Goal: Find specific page/section: Find specific page/section

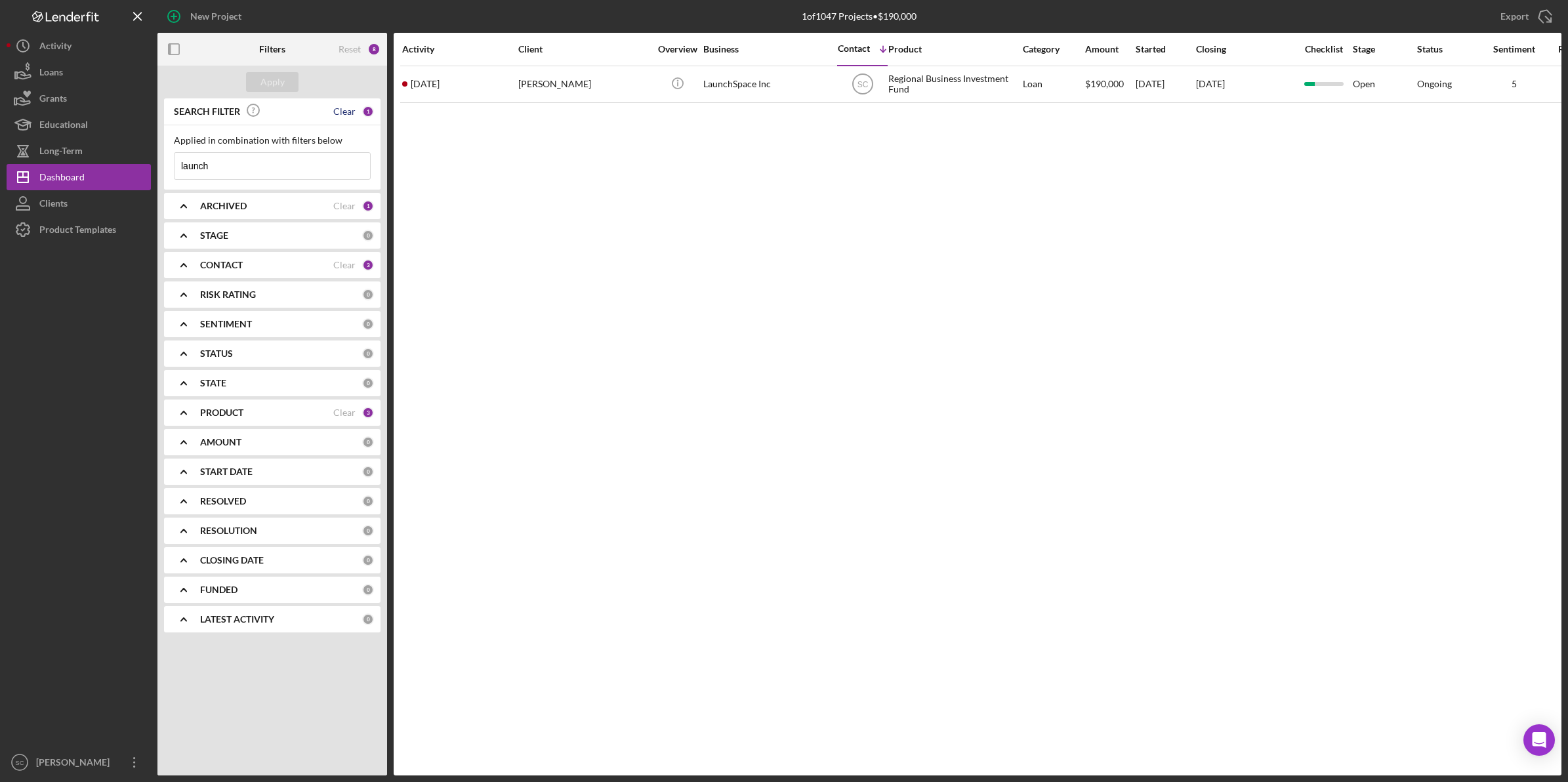
click at [349, 112] on div "Clear" at bounding box center [344, 112] width 22 height 10
click at [315, 173] on input at bounding box center [272, 166] width 195 height 26
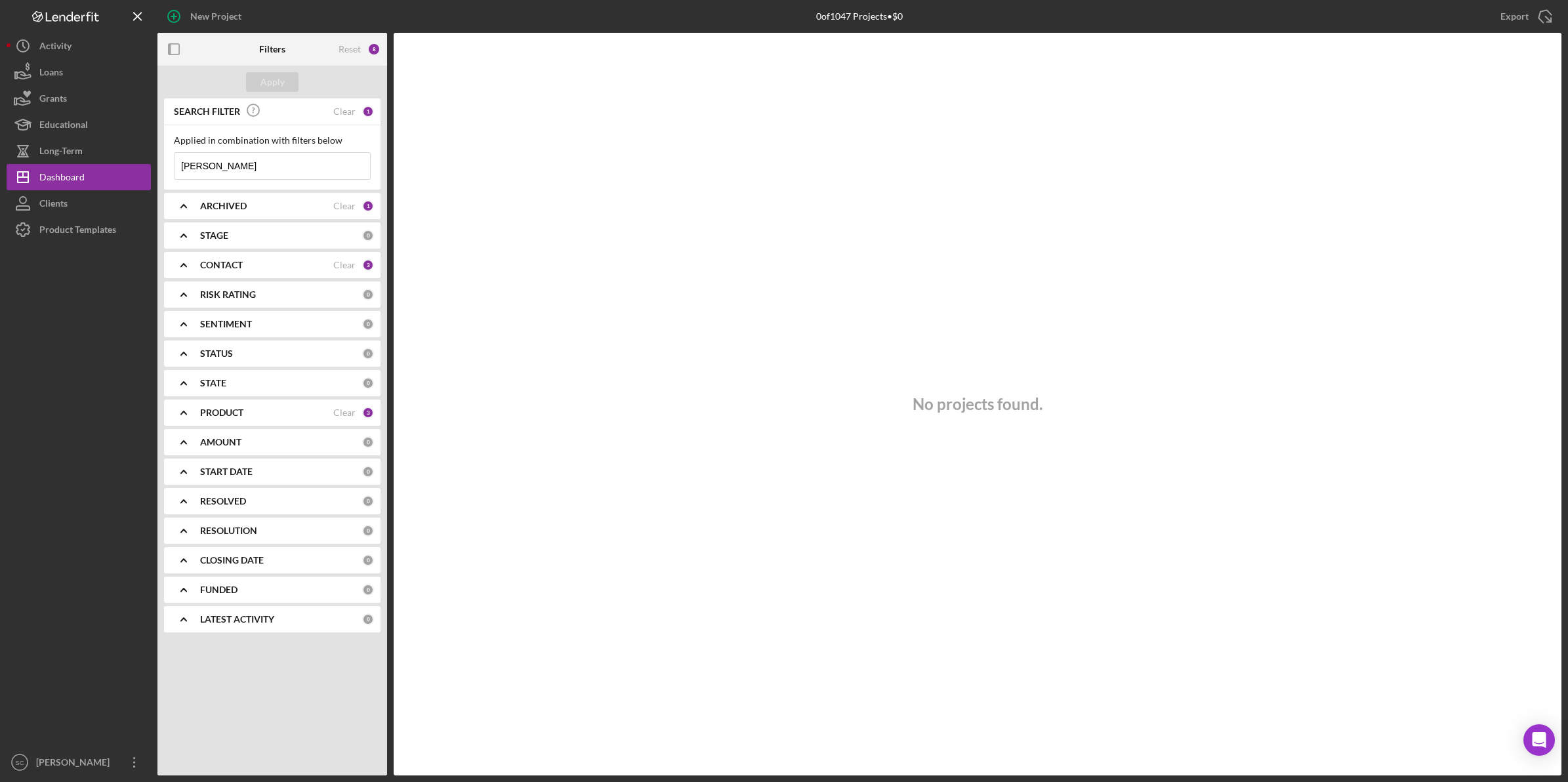
drag, startPoint x: 207, startPoint y: 169, endPoint x: 163, endPoint y: 165, distance: 44.2
click at [163, 165] on div "SEARCH FILTER Clear 1 Applied in combination with filters below karen Icon/Menu…" at bounding box center [272, 370] width 230 height 544
type input "meaningful"
click at [341, 110] on div "Clear" at bounding box center [344, 112] width 22 height 10
click at [107, 174] on button "Icon/Dashboard Dashboard" at bounding box center [79, 177] width 144 height 26
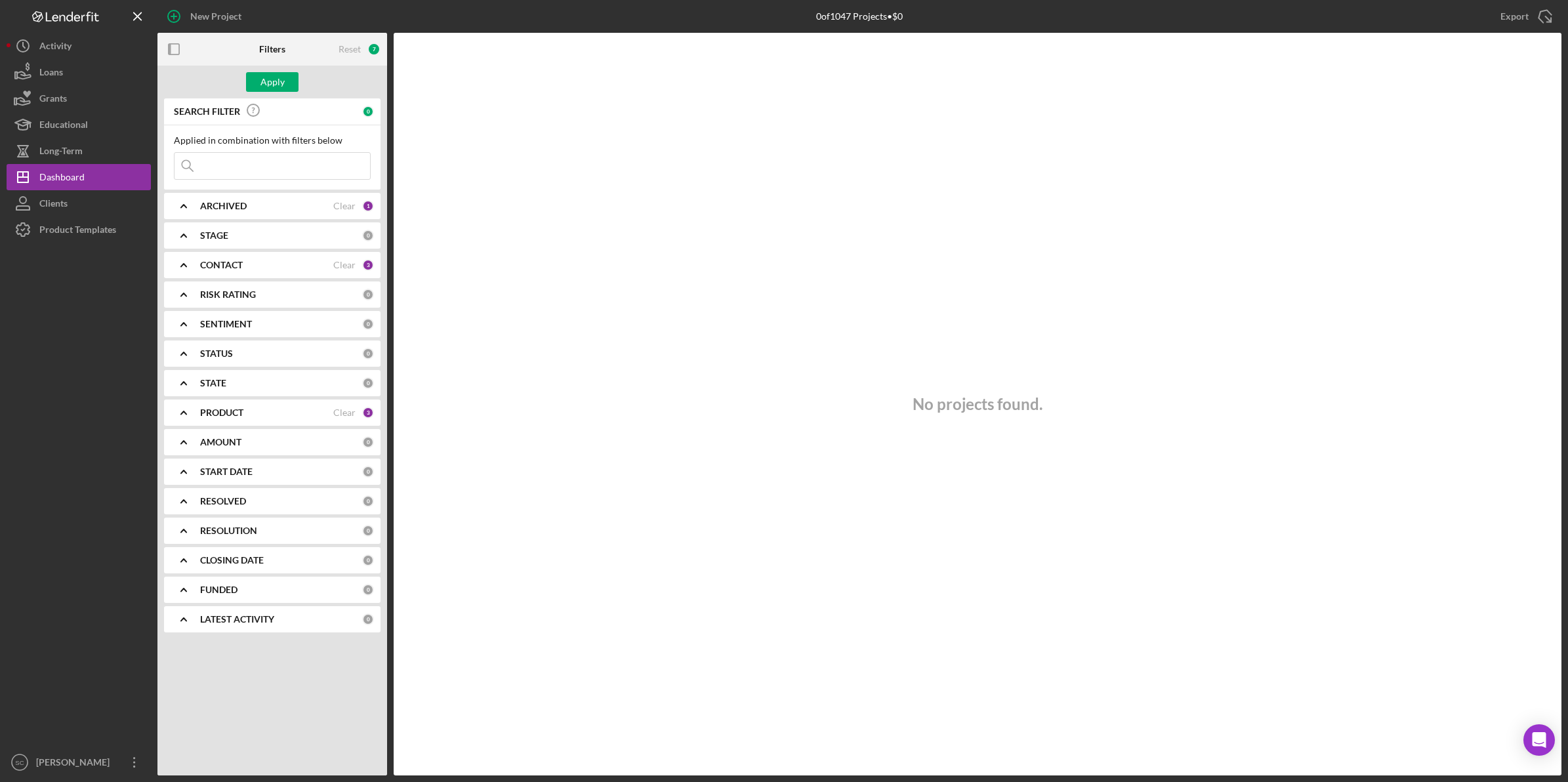
click at [221, 262] on b "CONTACT" at bounding box center [221, 265] width 42 height 10
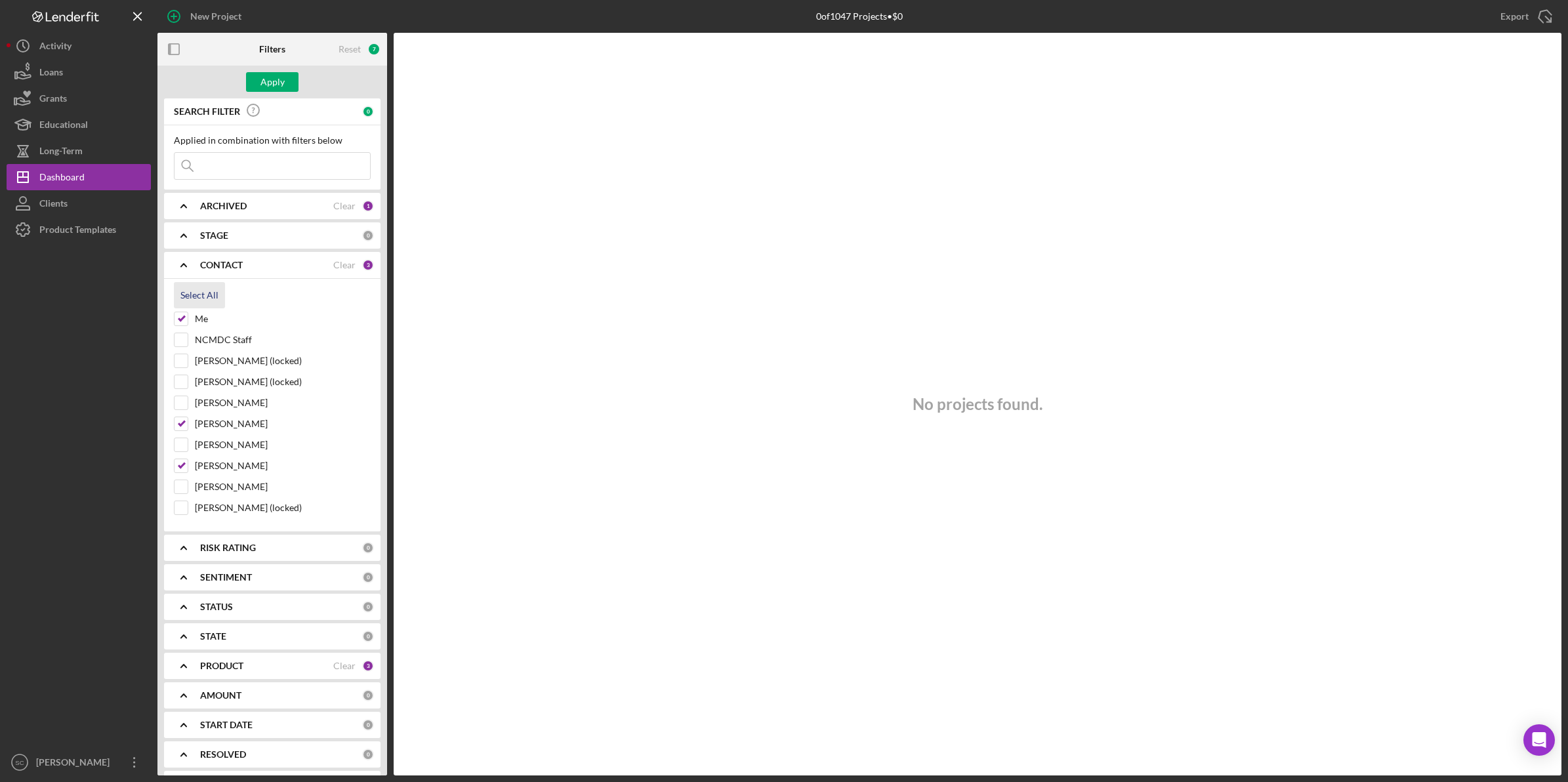
click at [201, 292] on div "Select All" at bounding box center [200, 295] width 38 height 26
checkbox input "true"
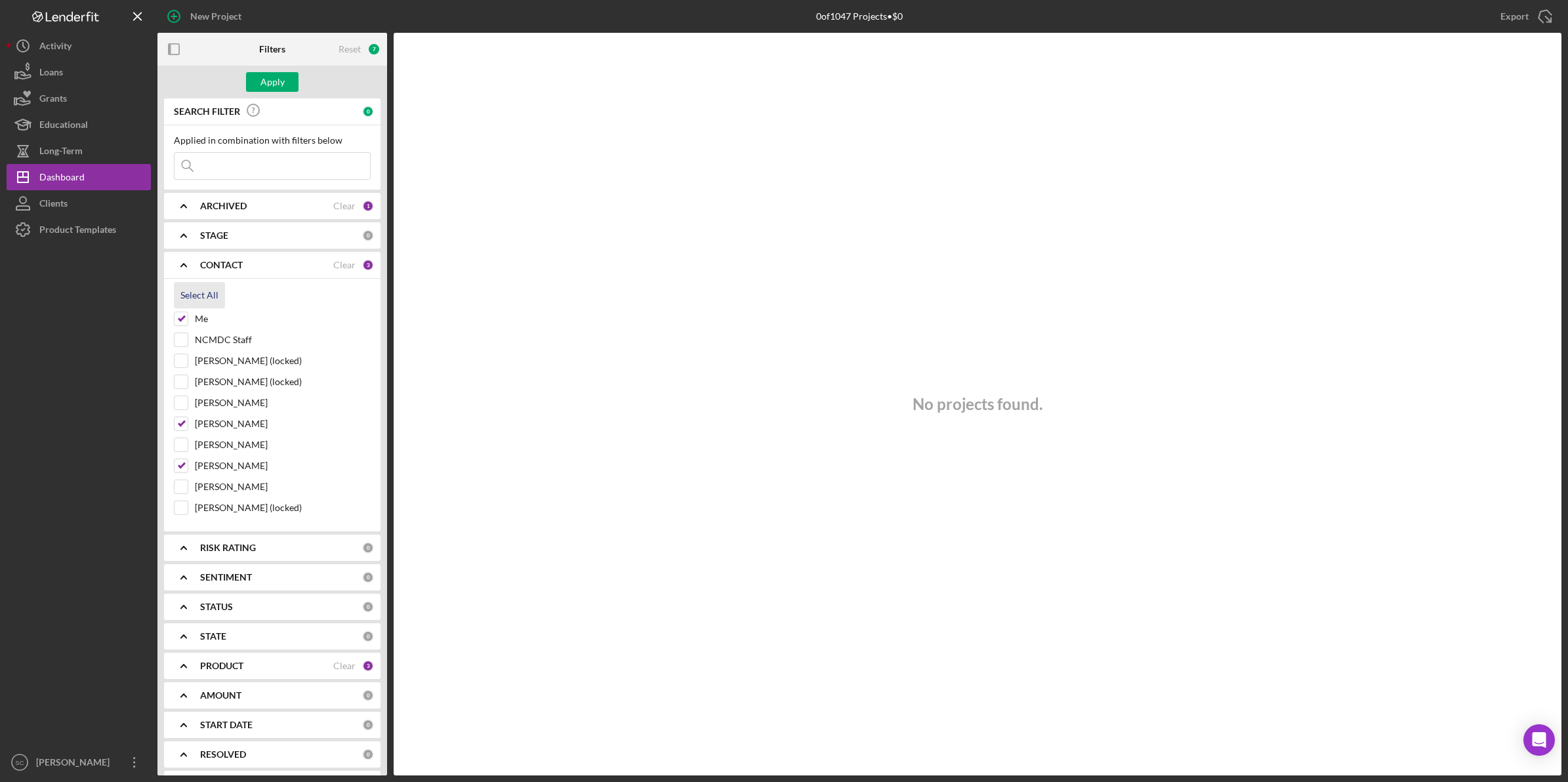
checkbox input "true"
click at [271, 84] on div "Apply" at bounding box center [272, 81] width 24 height 20
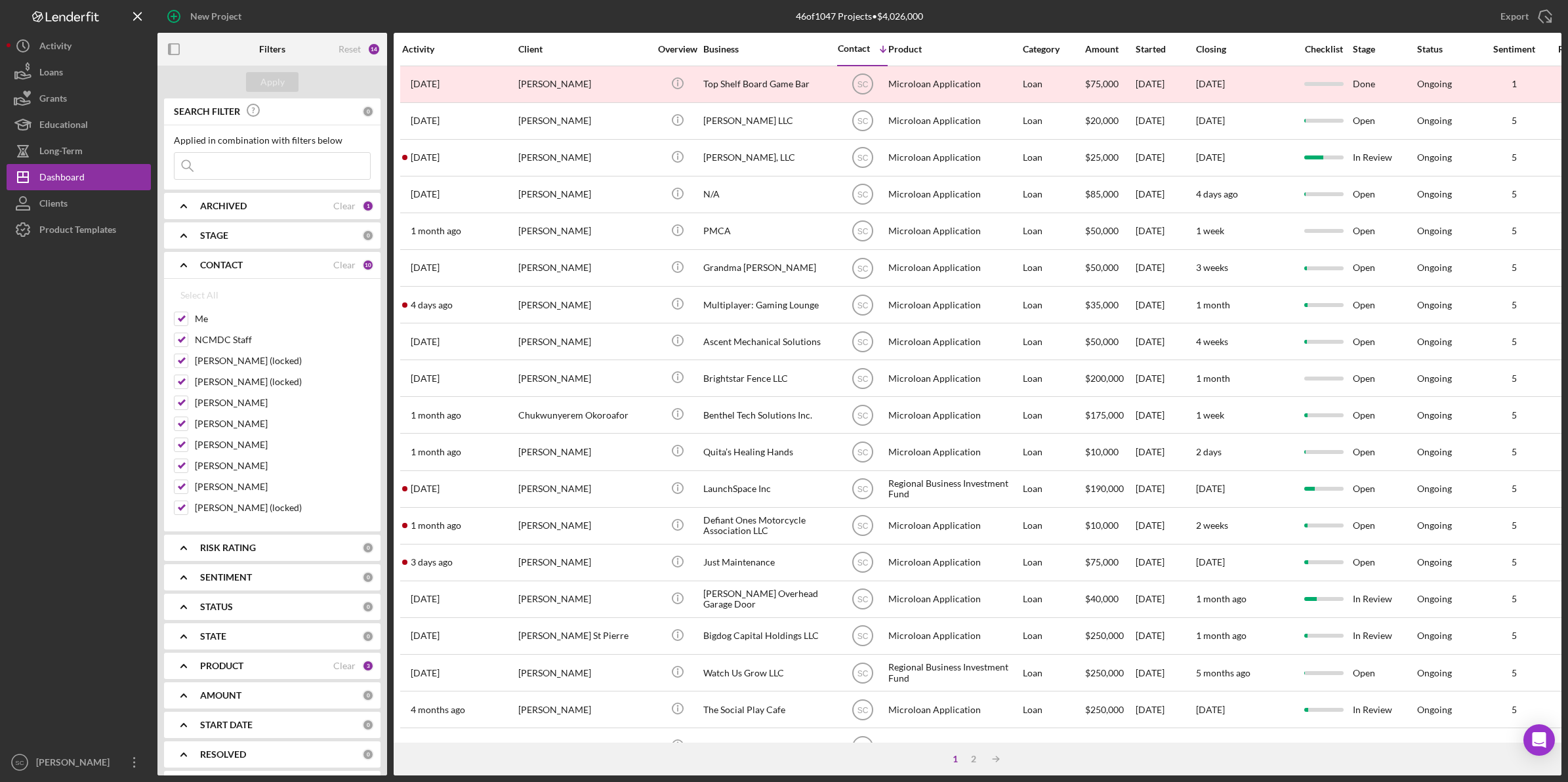
click at [240, 165] on input at bounding box center [272, 166] width 195 height 26
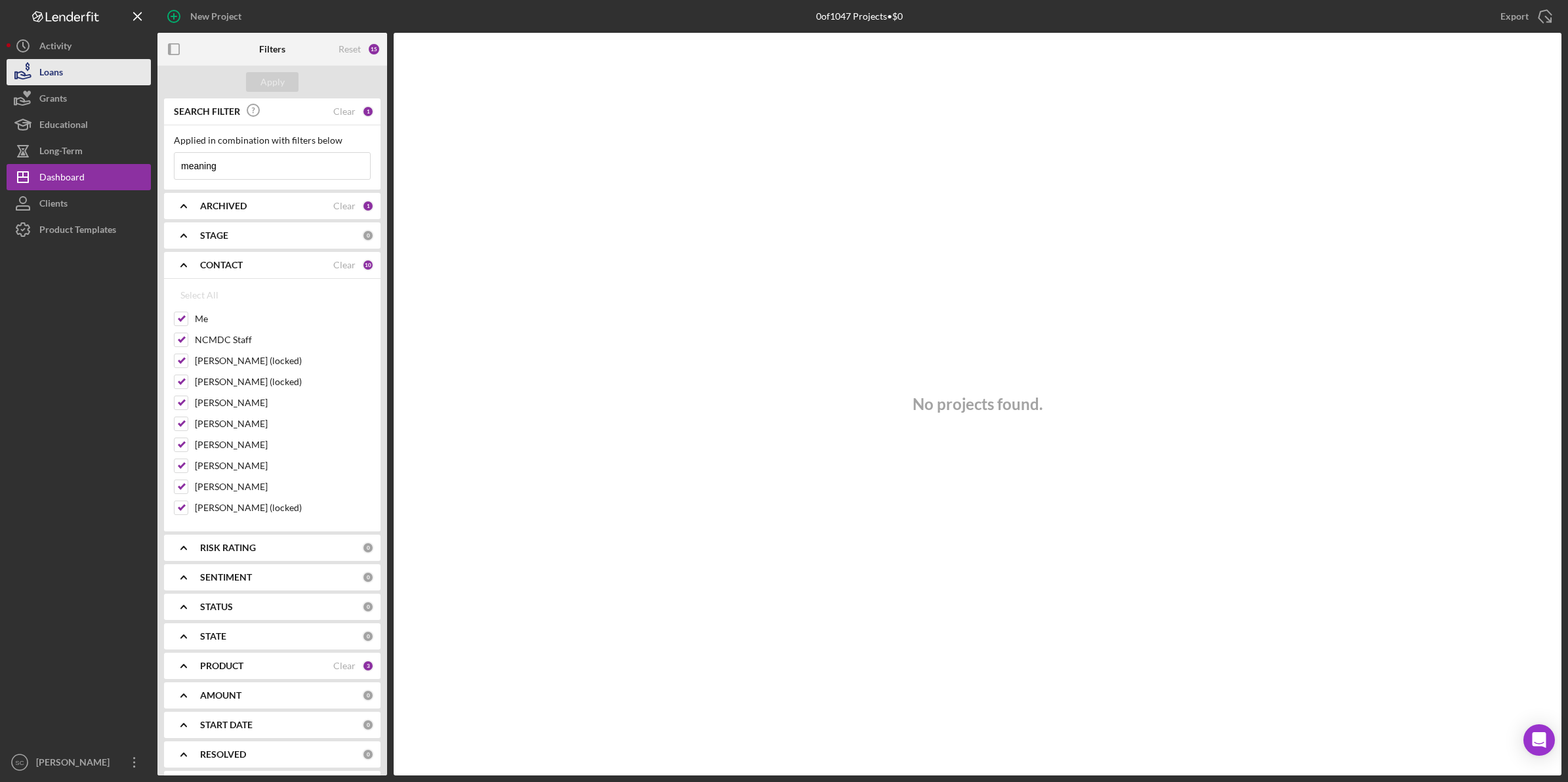
type input "meaning"
click at [57, 80] on div "Loans" at bounding box center [51, 74] width 23 height 29
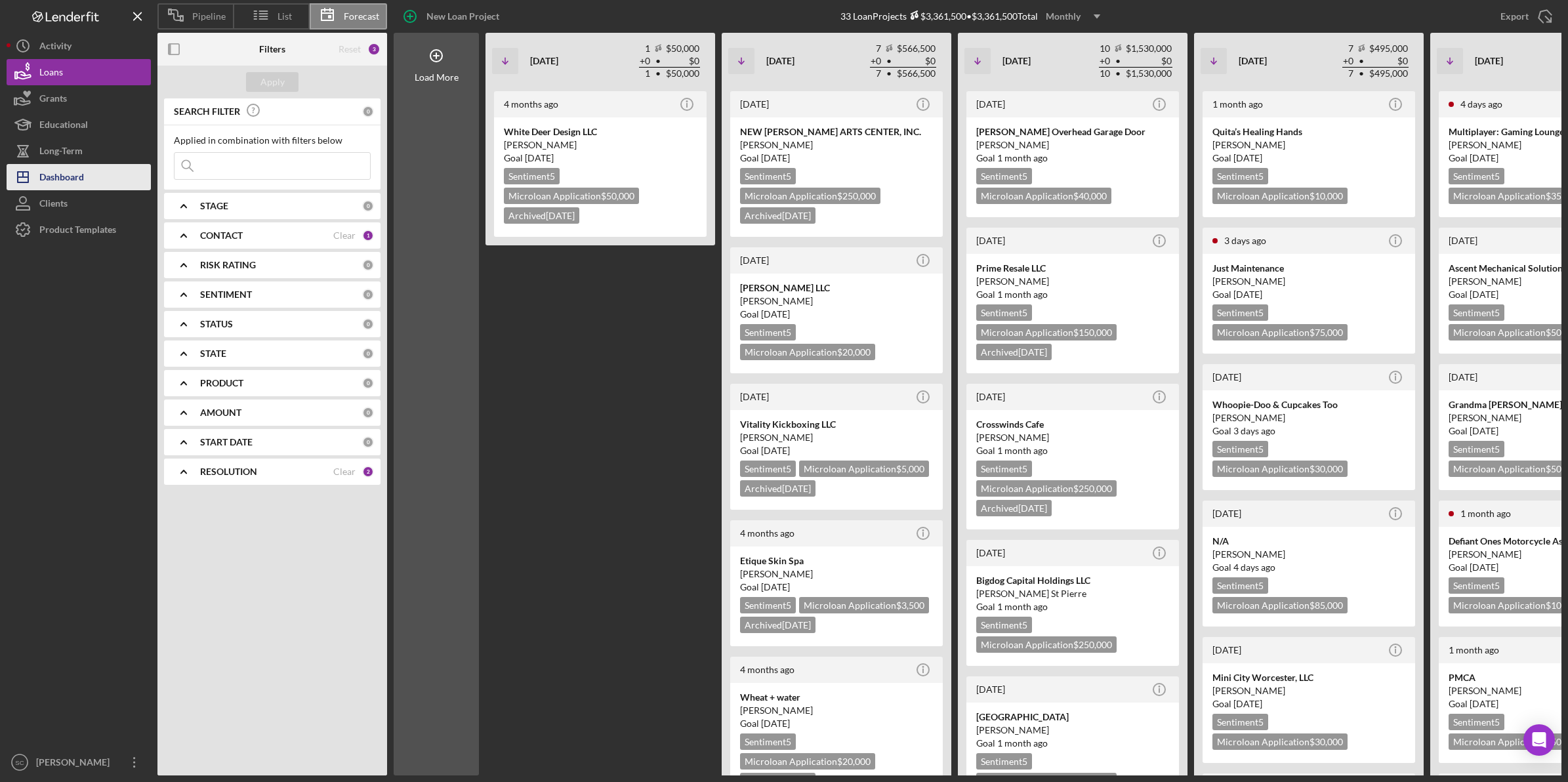
click at [67, 172] on div "Dashboard" at bounding box center [62, 179] width 45 height 29
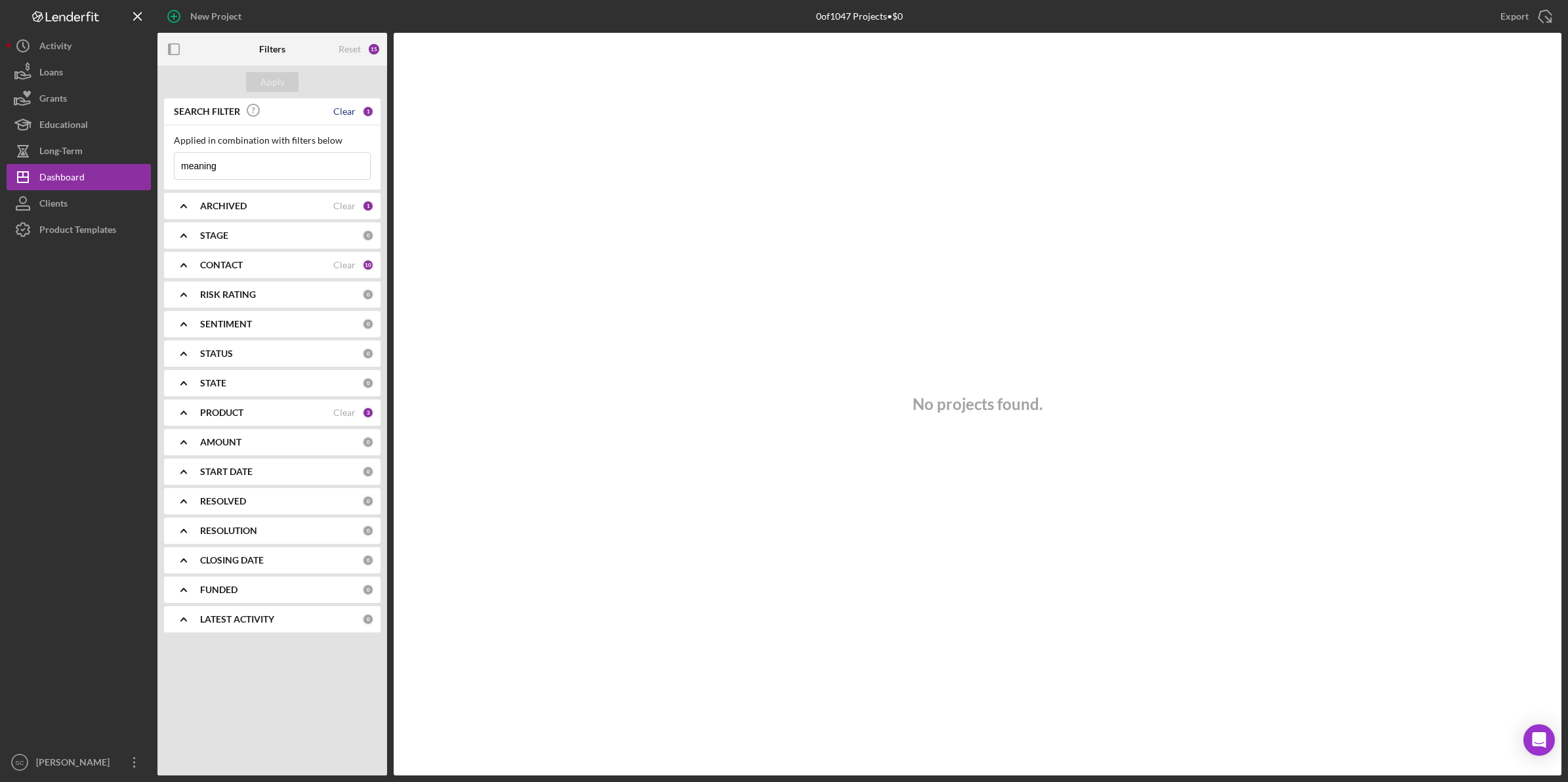
click at [349, 110] on div "Clear" at bounding box center [344, 112] width 22 height 10
click at [86, 69] on button "Loans" at bounding box center [79, 72] width 144 height 26
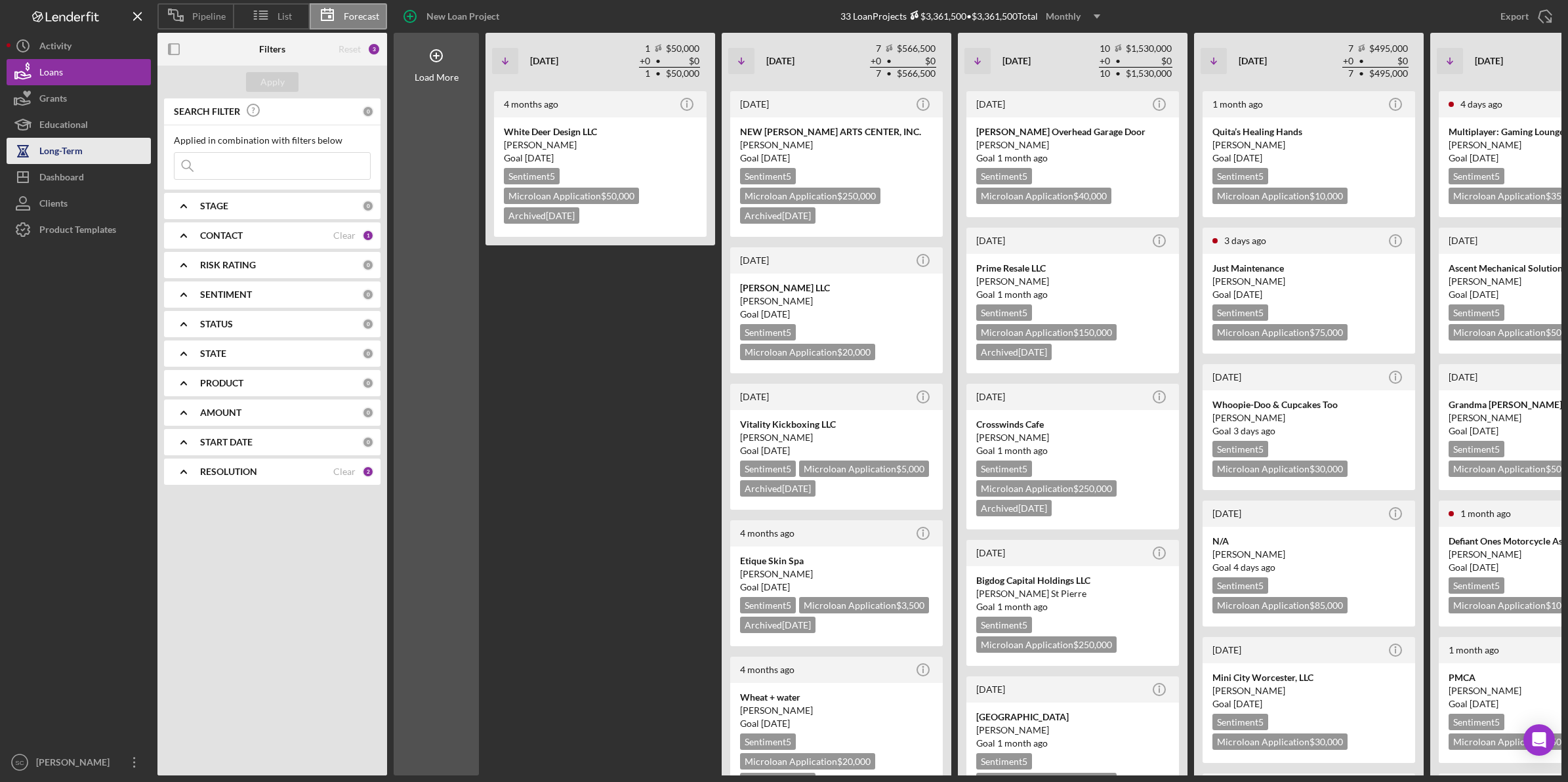
click at [125, 151] on button "Long-Term" at bounding box center [79, 151] width 144 height 26
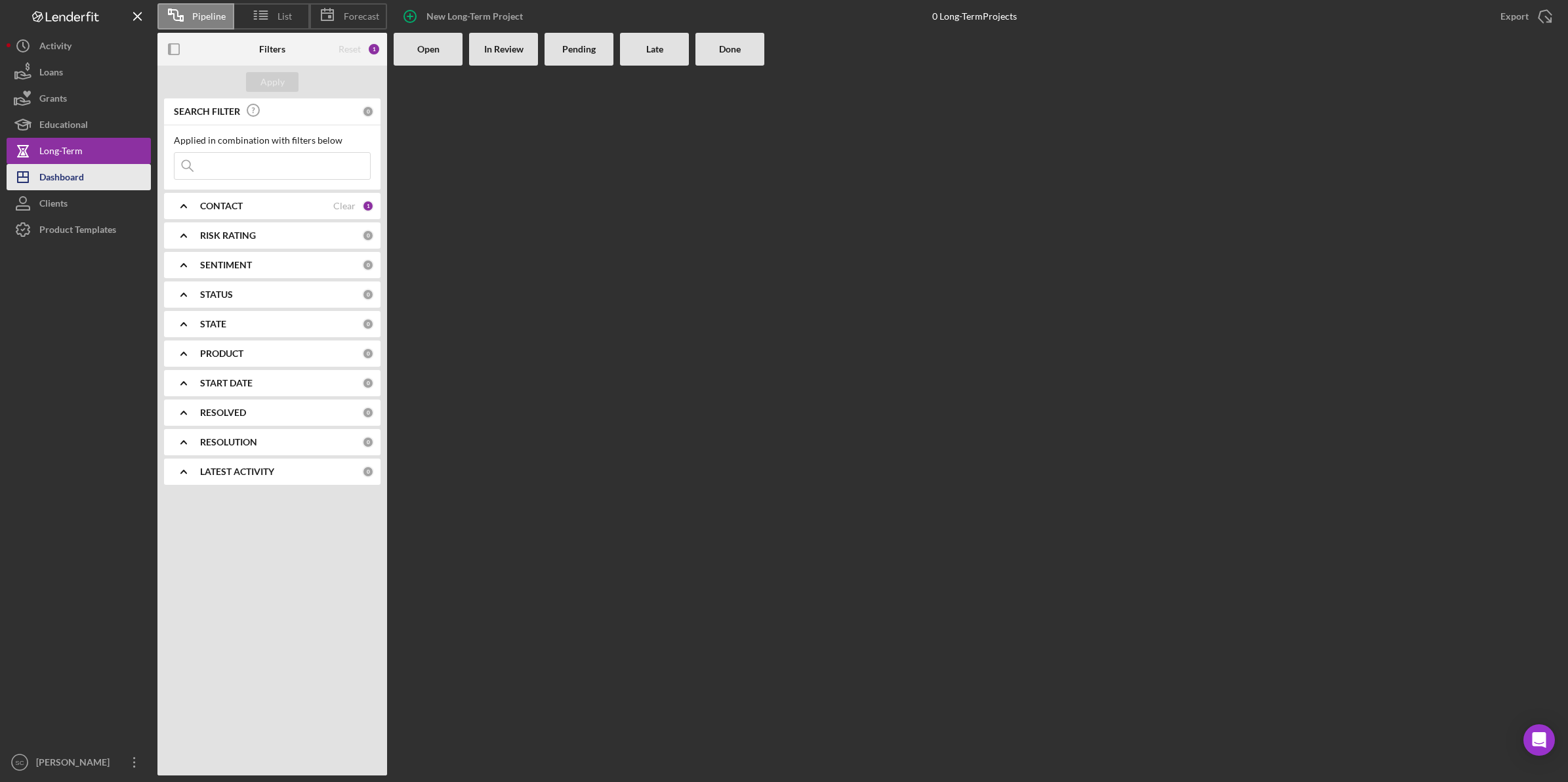
click at [113, 177] on button "Icon/Dashboard Dashboard" at bounding box center [79, 177] width 144 height 26
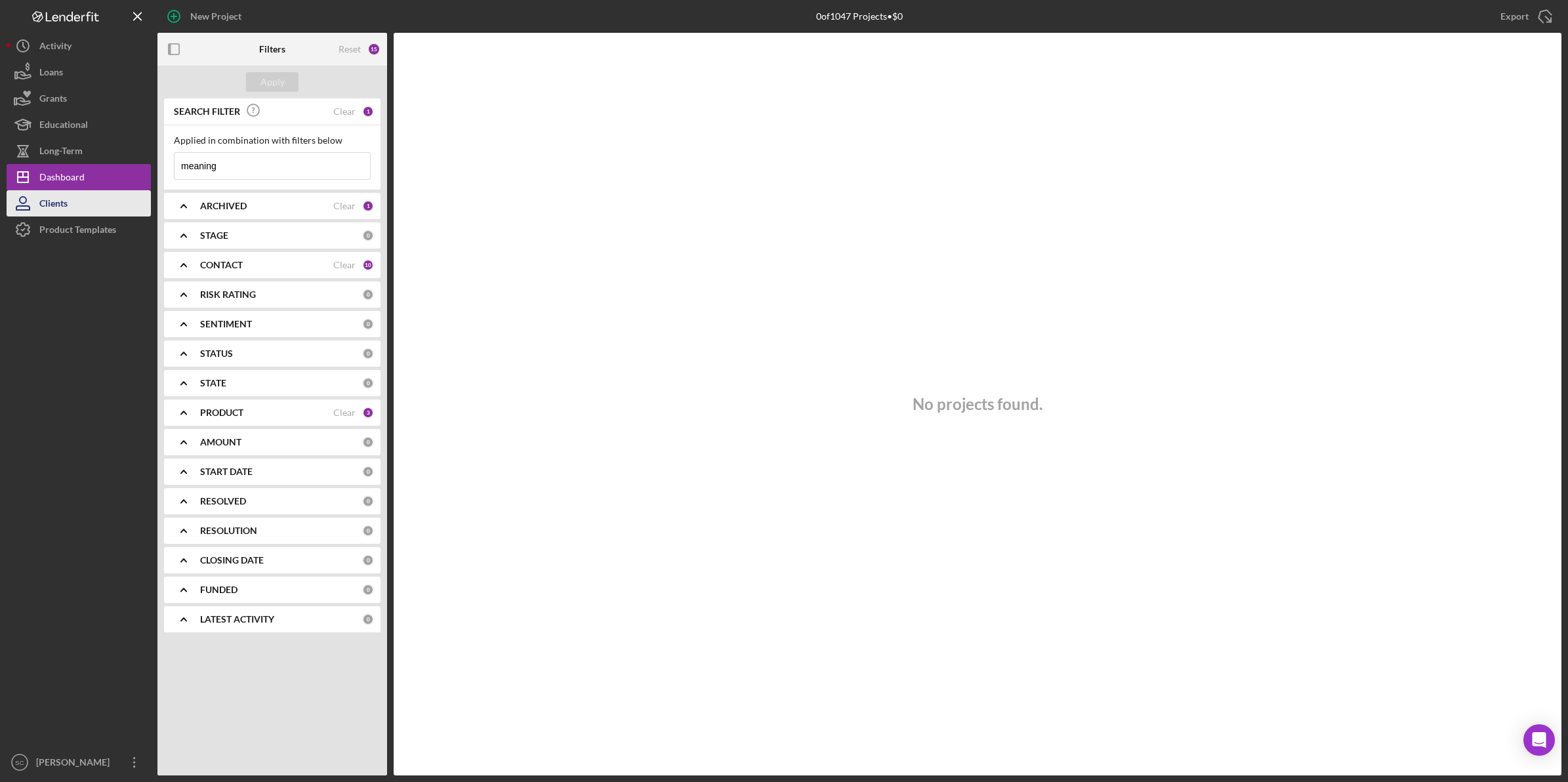
click at [69, 202] on button "Clients" at bounding box center [79, 203] width 144 height 26
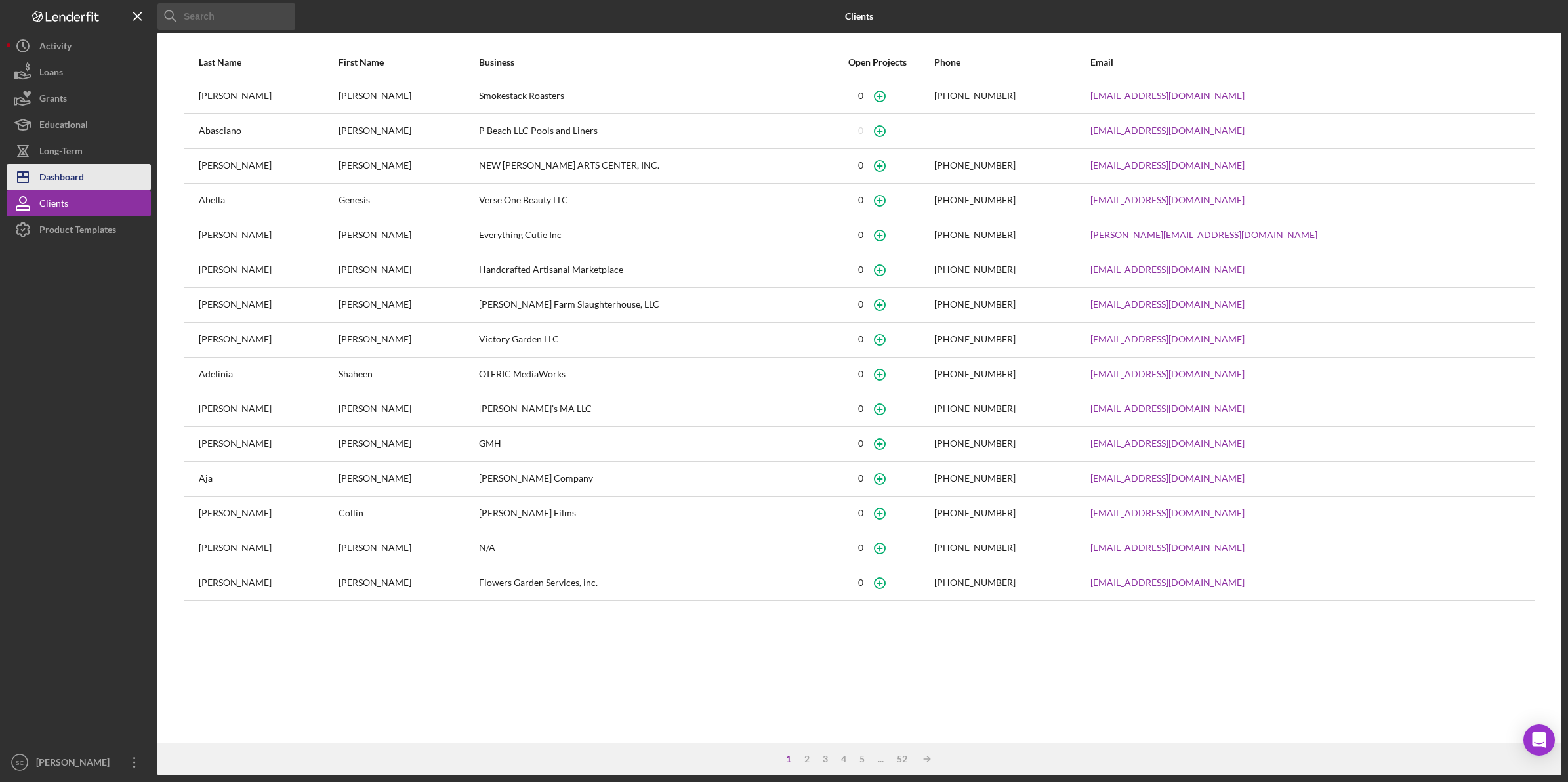
click at [86, 178] on button "Icon/Dashboard Dashboard" at bounding box center [79, 177] width 144 height 26
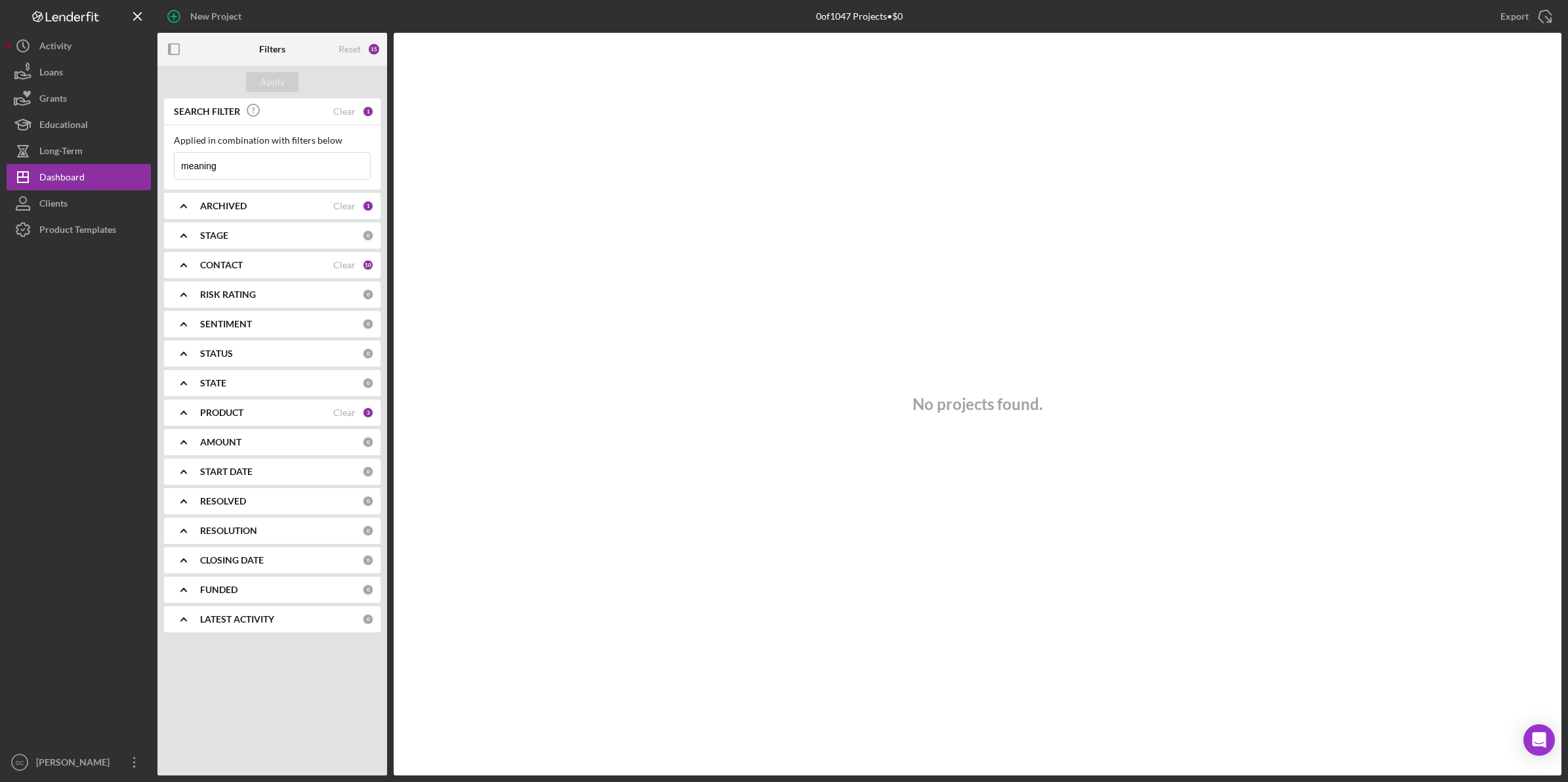
click at [368, 112] on div "1" at bounding box center [368, 112] width 12 height 12
click at [353, 108] on div "Clear" at bounding box center [344, 112] width 22 height 10
click at [245, 263] on div "CONTACT" at bounding box center [266, 265] width 133 height 10
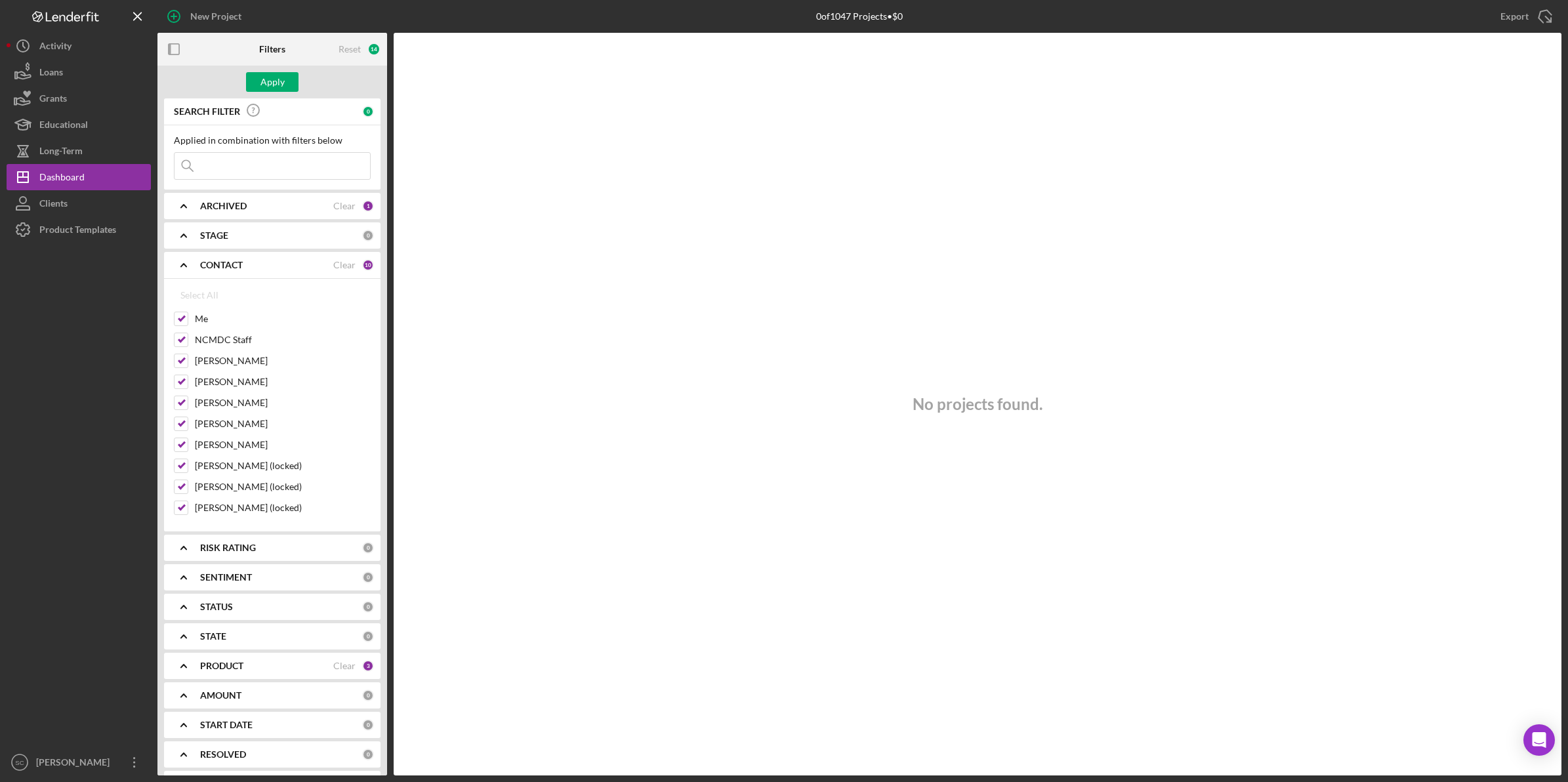
click at [245, 263] on div "CONTACT" at bounding box center [266, 265] width 133 height 10
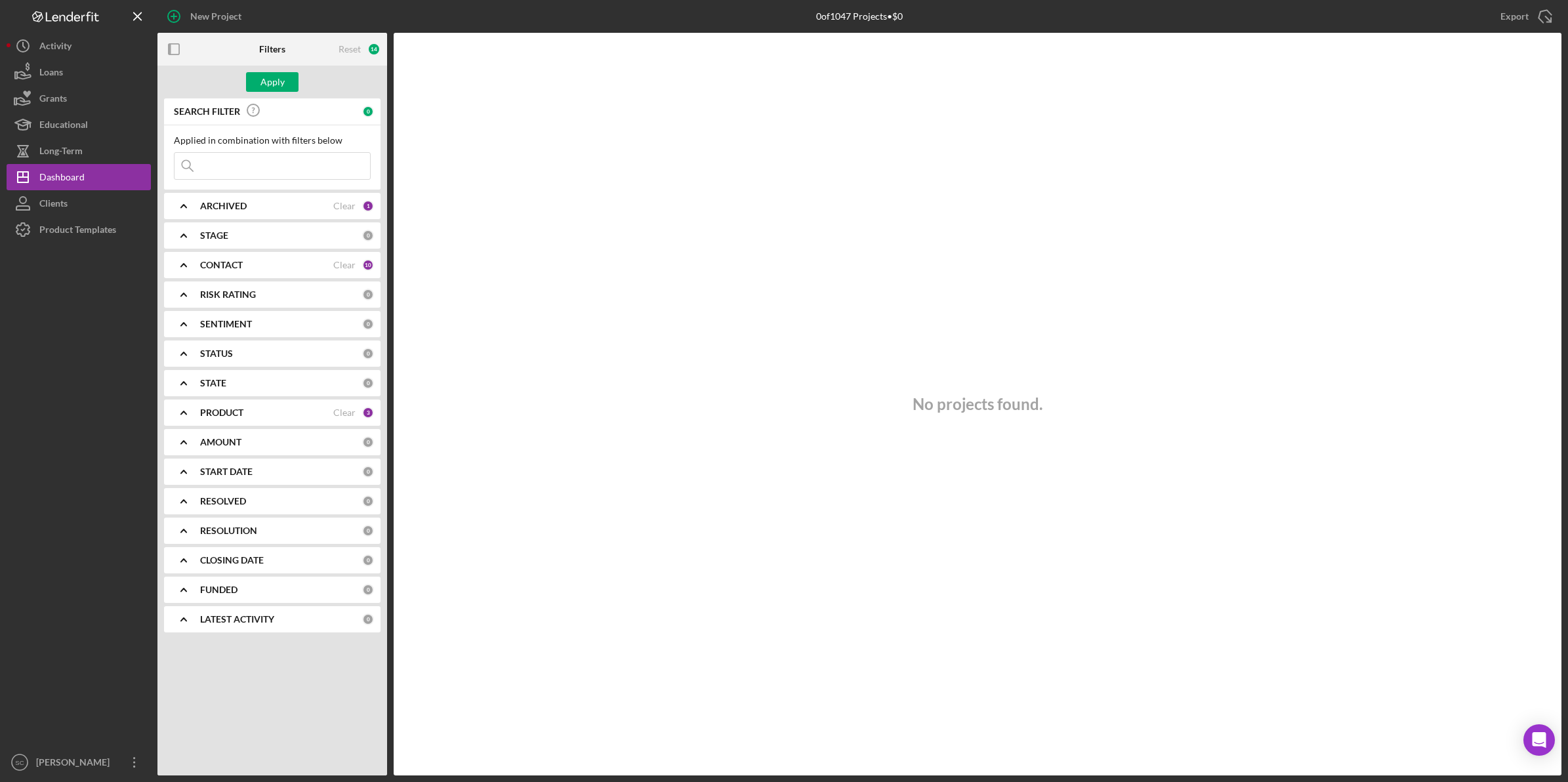
click at [233, 258] on div "CONTACT Clear 10" at bounding box center [286, 265] width 174 height 26
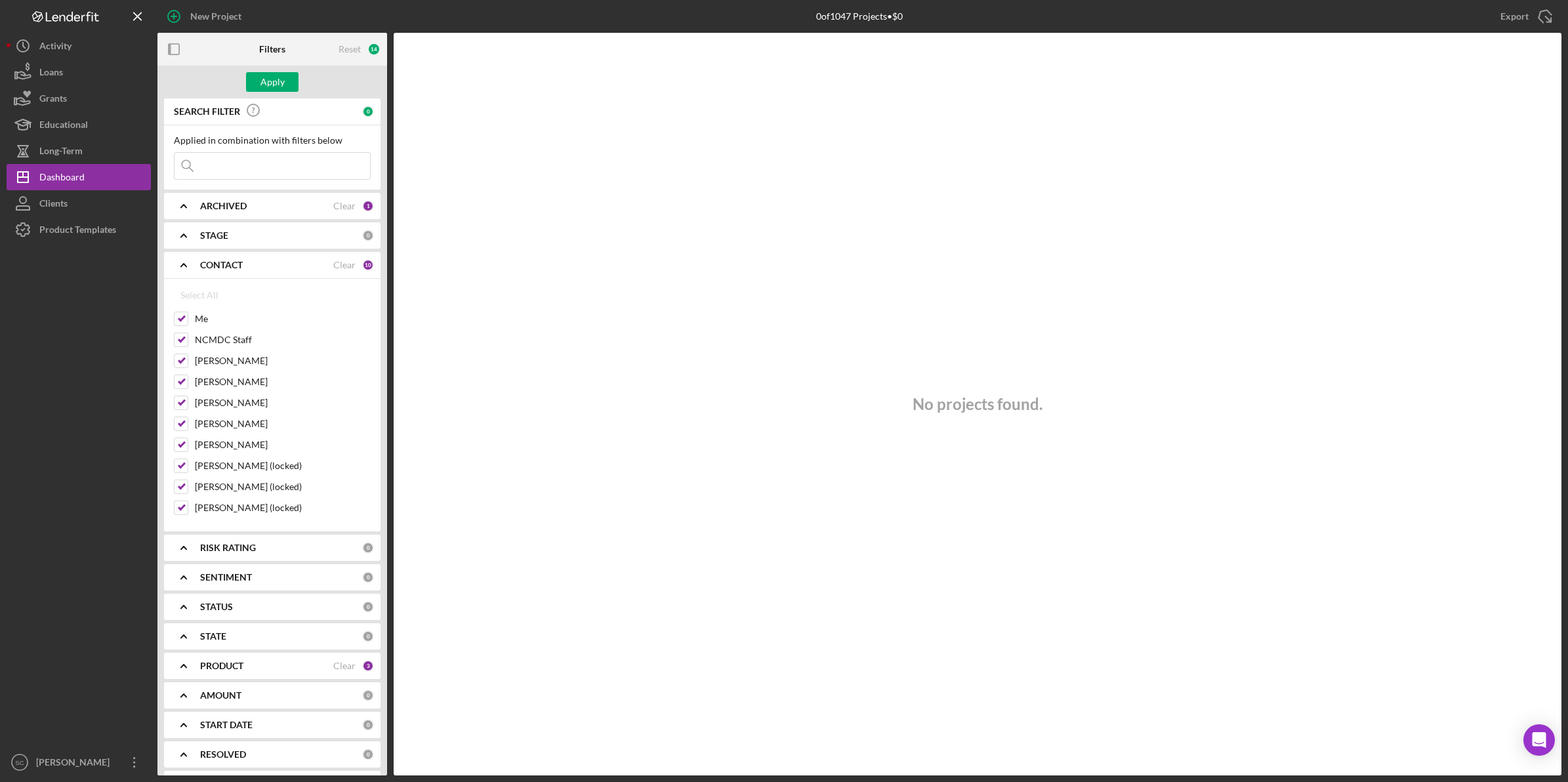
click at [233, 258] on div "CONTACT Clear 10" at bounding box center [286, 265] width 174 height 26
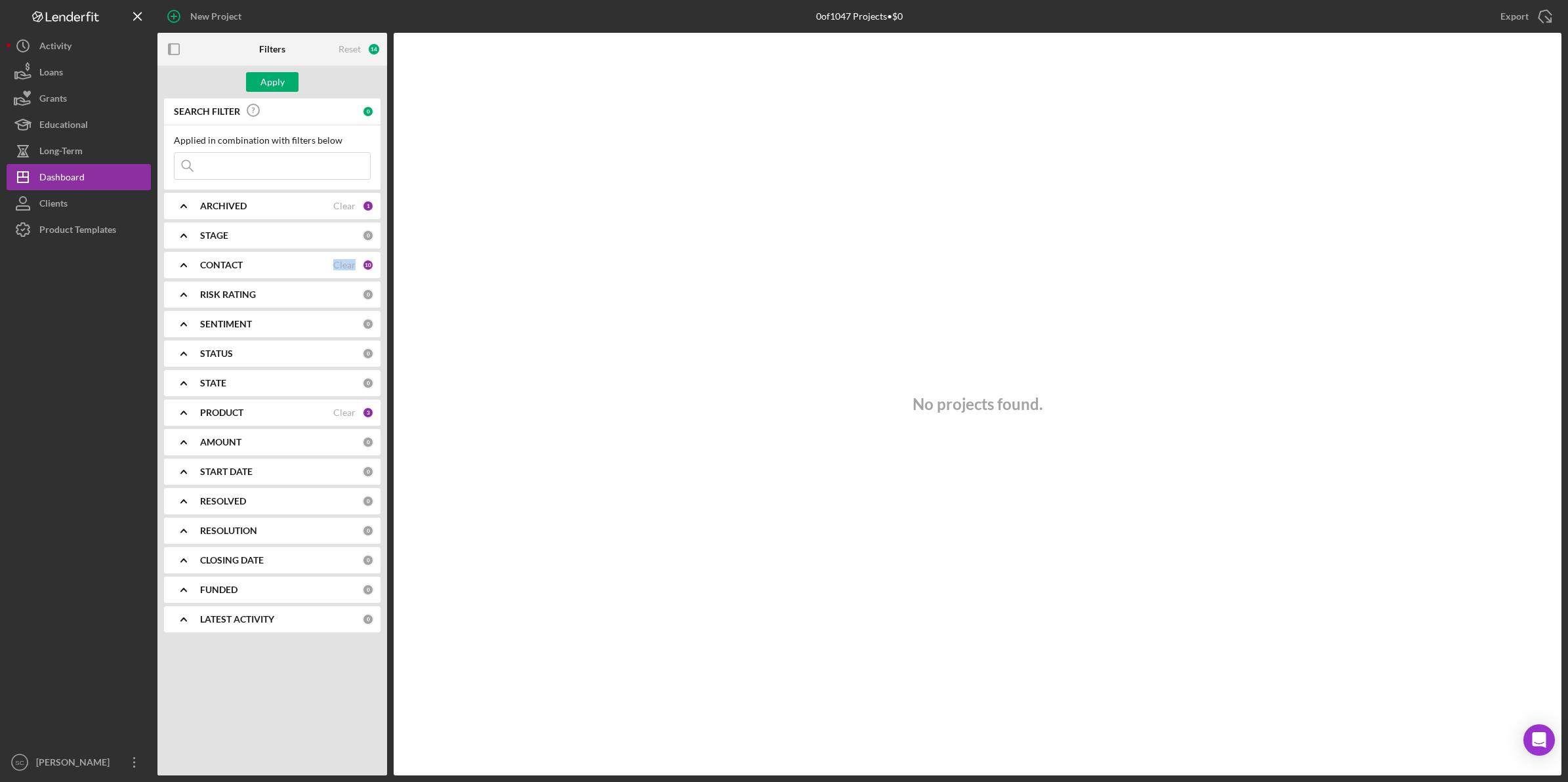
click at [233, 258] on div "CONTACT Clear 10" at bounding box center [286, 265] width 174 height 26
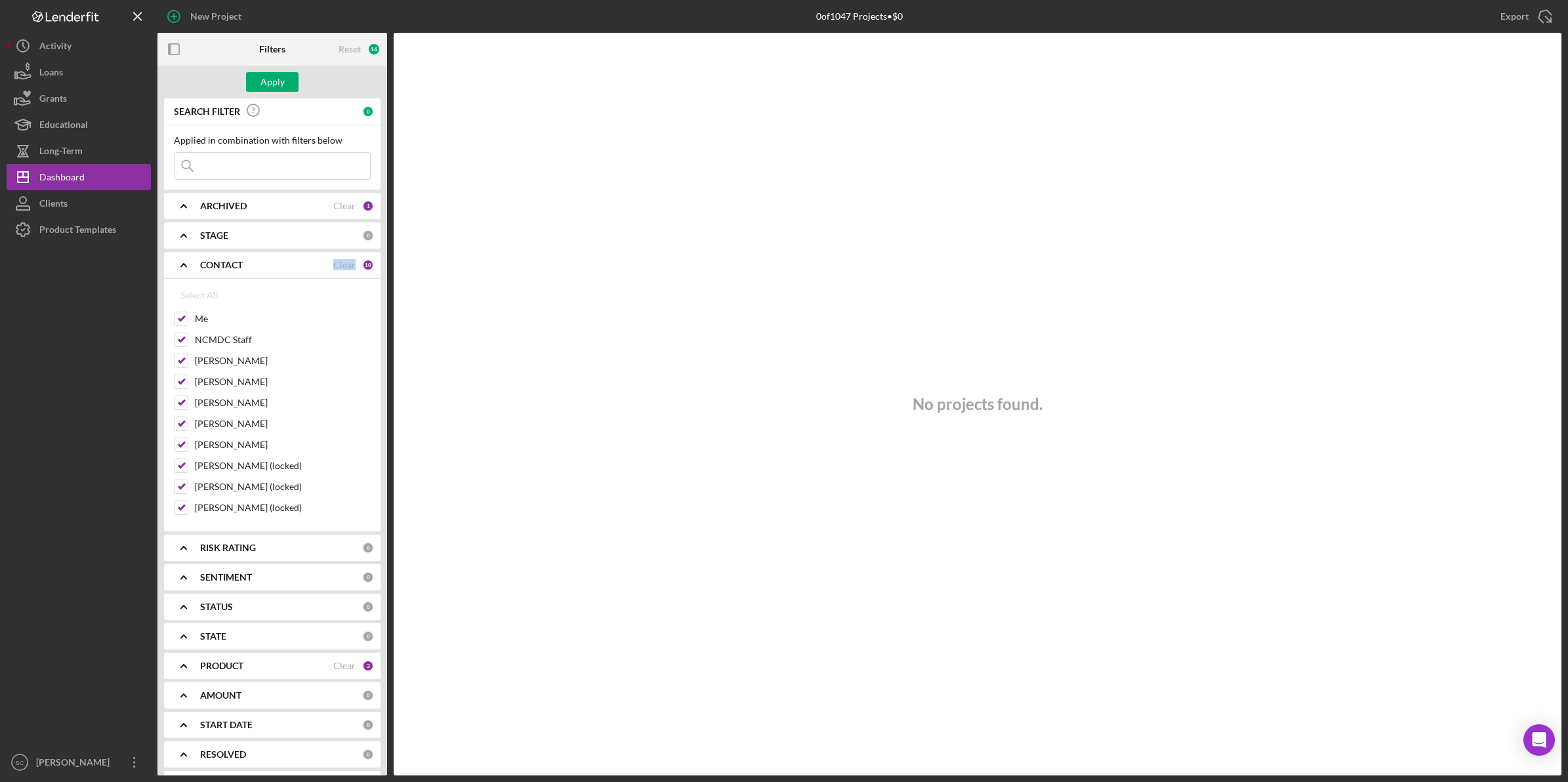
click at [230, 262] on b "CONTACT" at bounding box center [221, 265] width 42 height 10
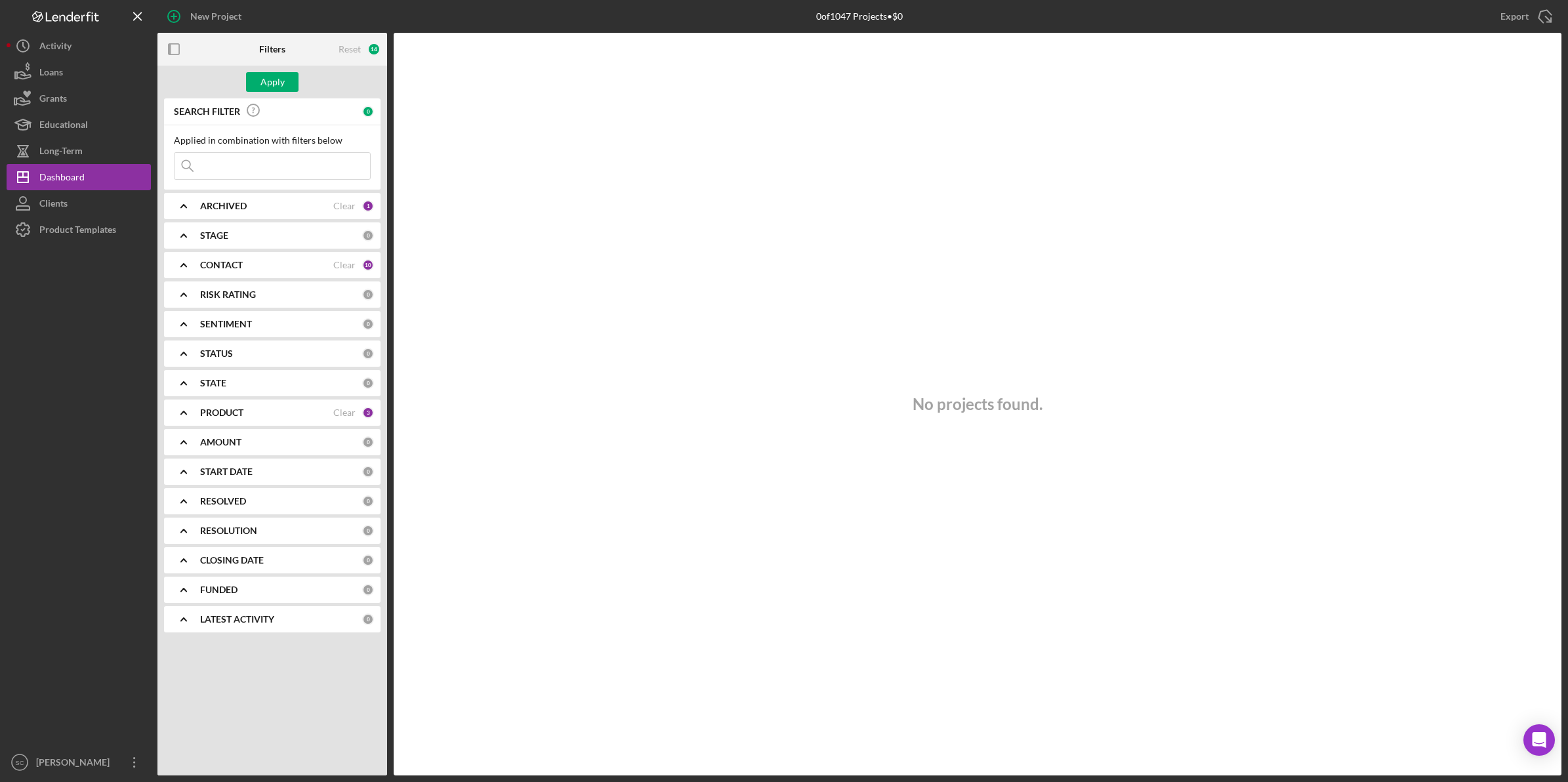
click at [211, 404] on div "PRODUCT Clear 3" at bounding box center [286, 413] width 174 height 26
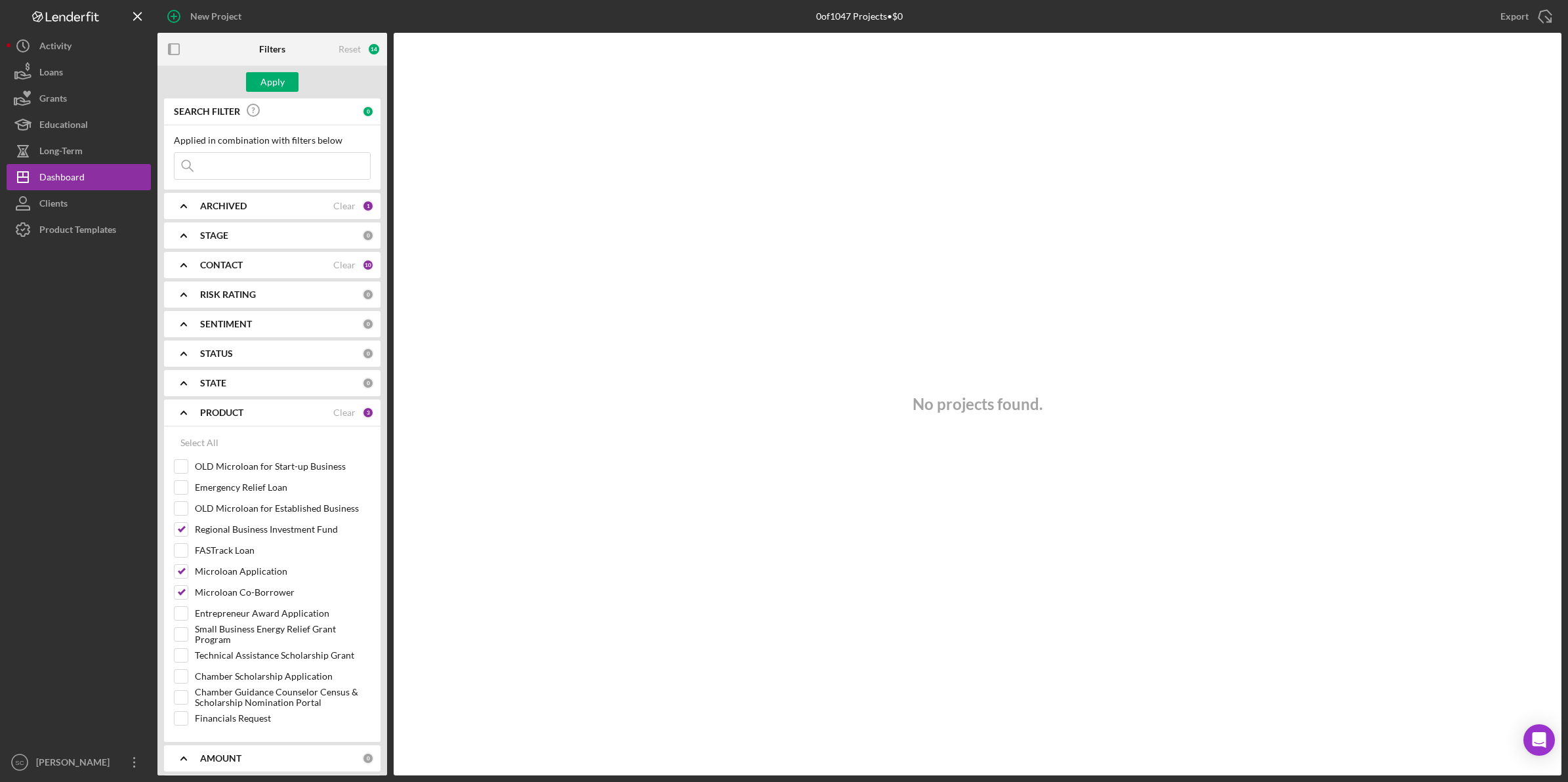
click at [214, 166] on input at bounding box center [272, 166] width 195 height 26
click at [93, 202] on button "Clients" at bounding box center [79, 203] width 144 height 26
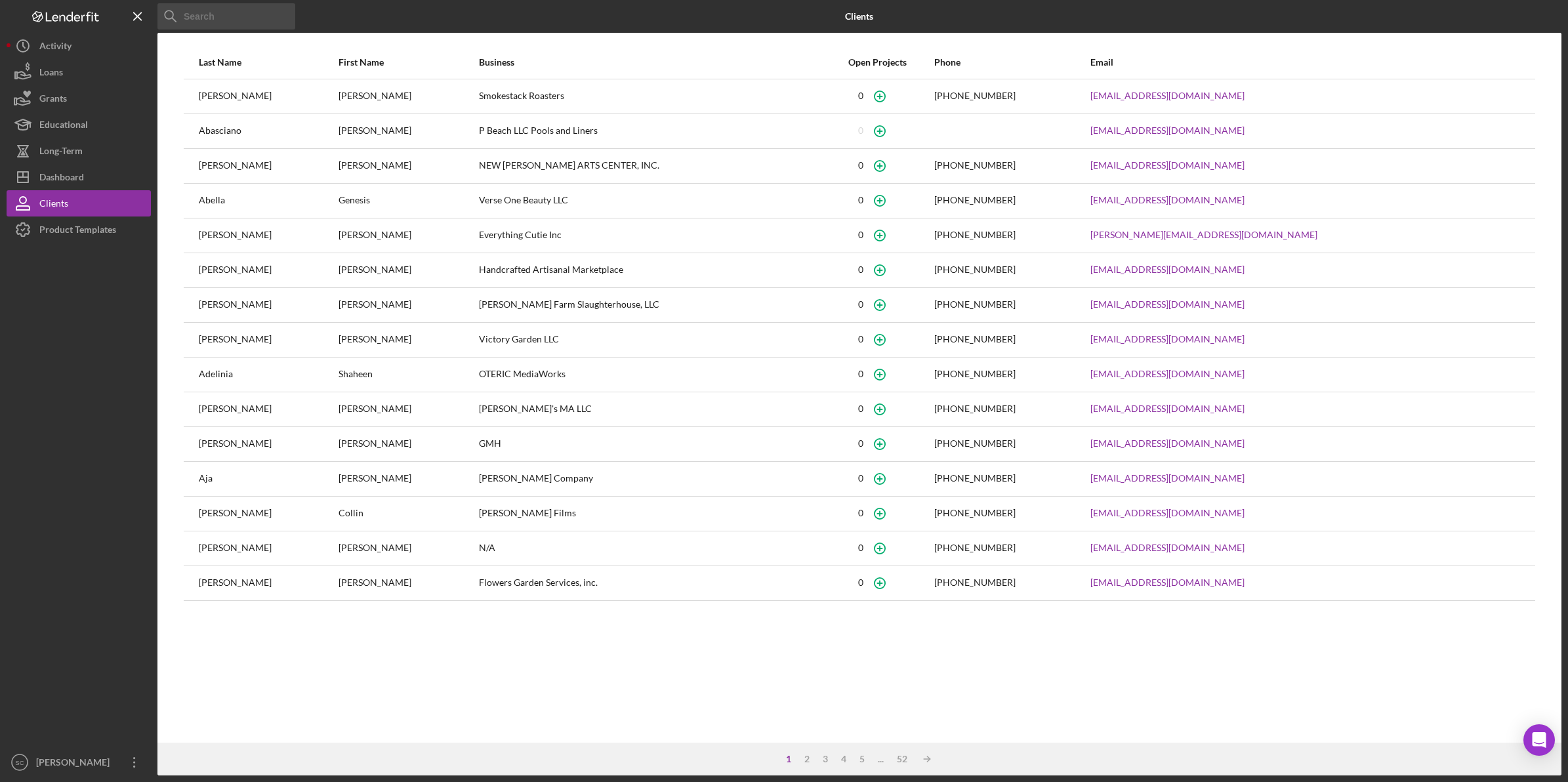
click at [202, 17] on input at bounding box center [226, 16] width 138 height 26
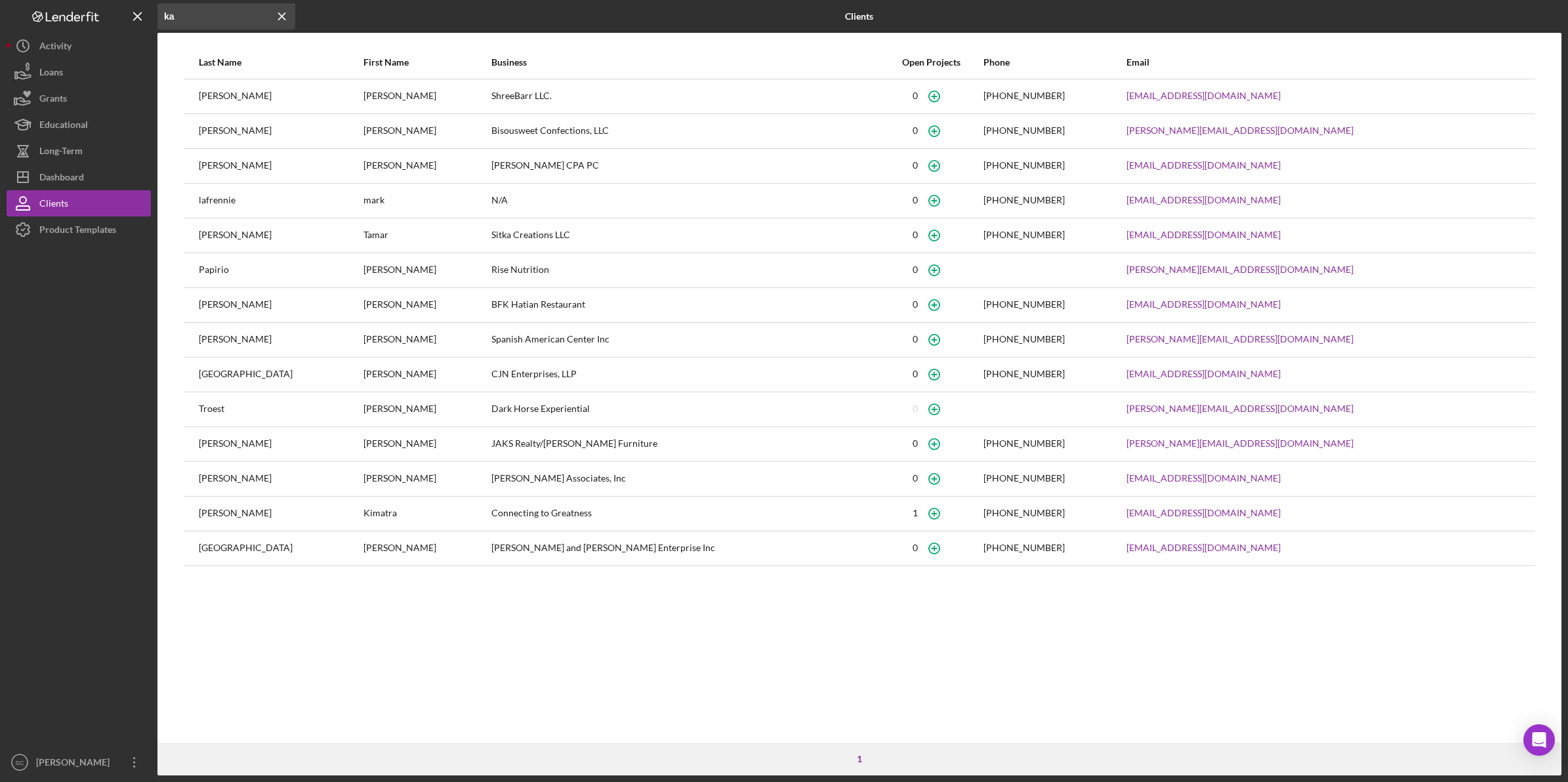
type input "k"
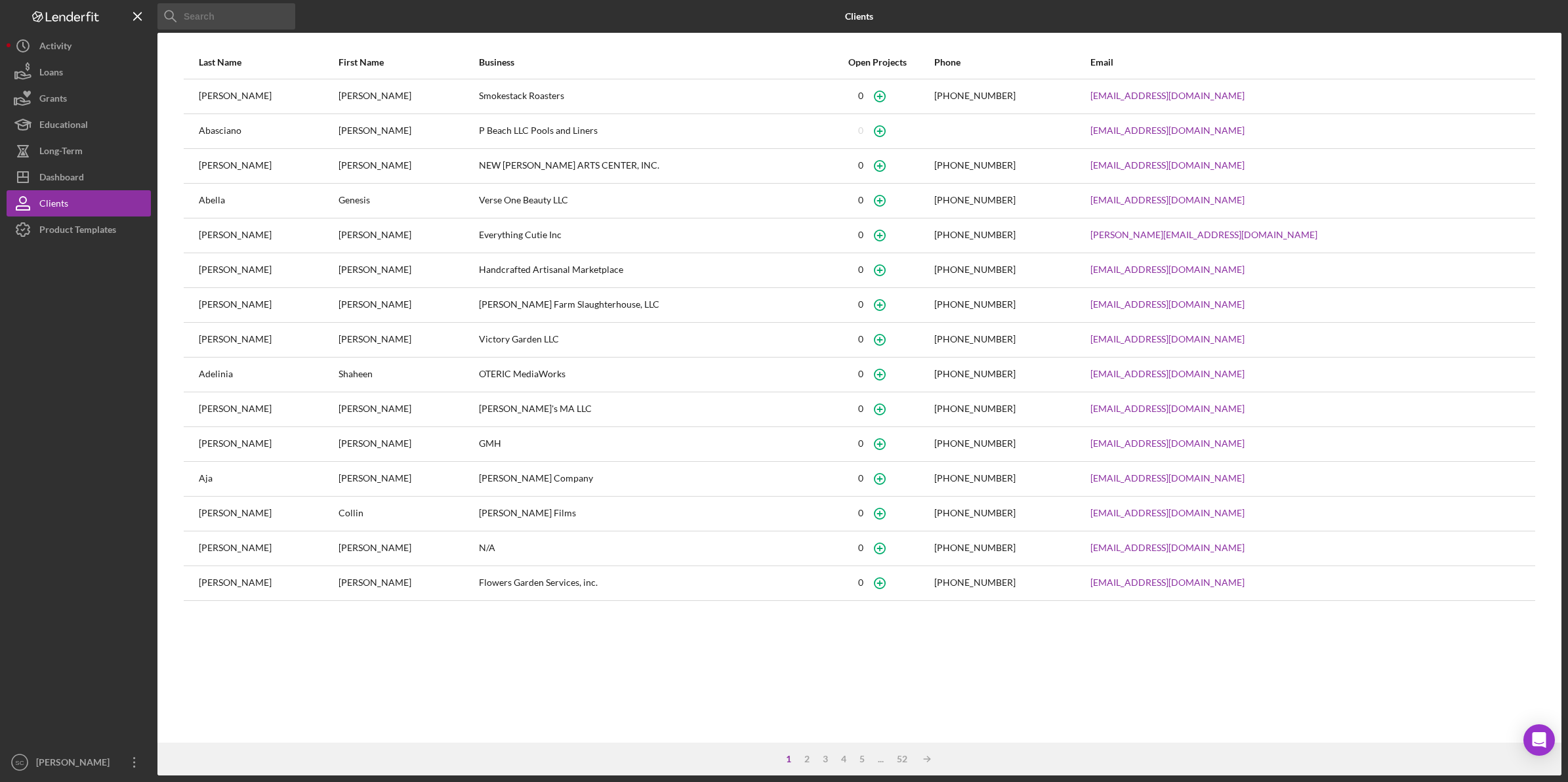
click at [208, 11] on input at bounding box center [226, 16] width 138 height 26
type input "Meaning"
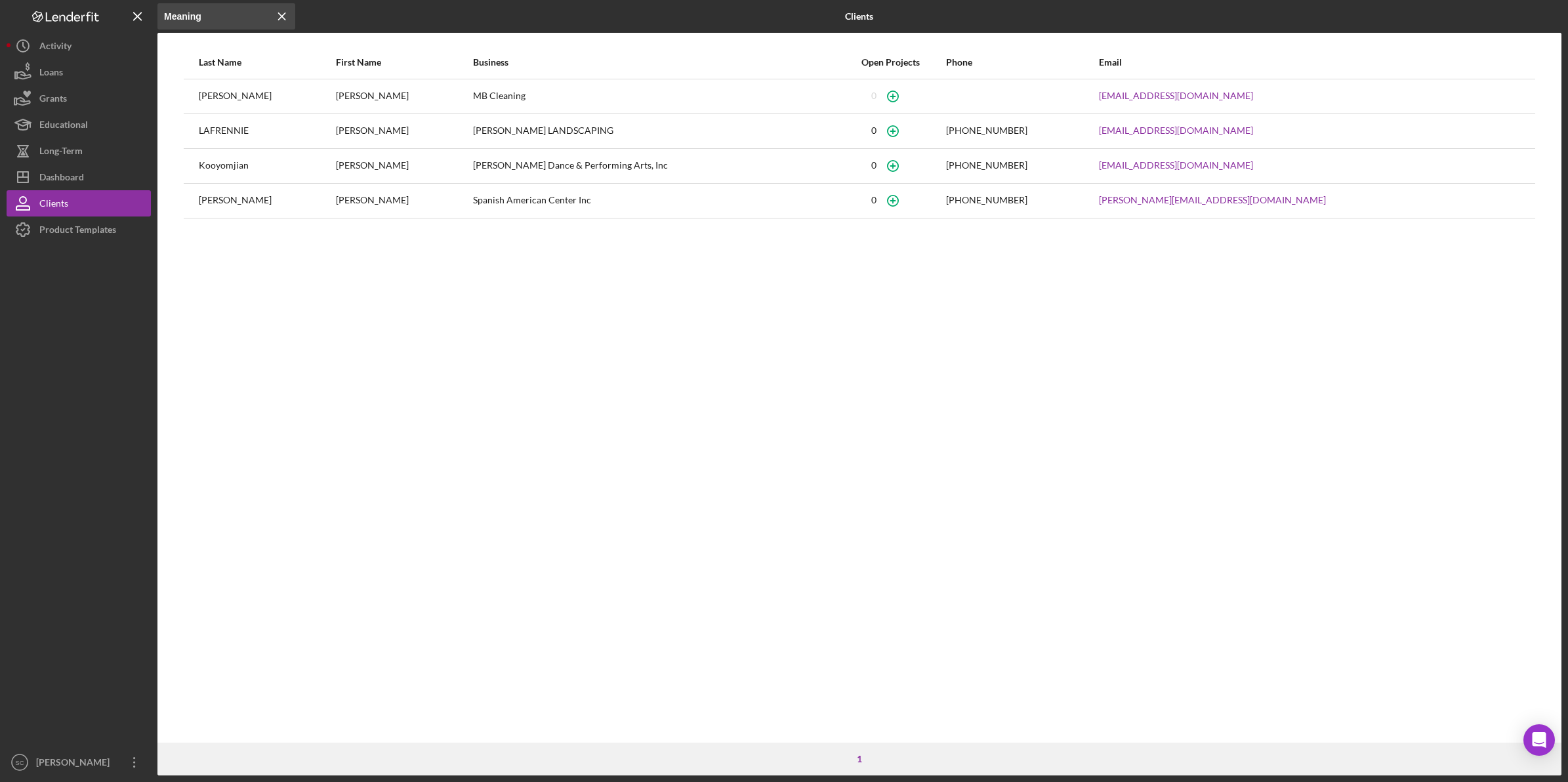
click at [284, 13] on icon "Icon/Menu Close" at bounding box center [282, 16] width 26 height 26
